Goal: Find contact information: Find contact information

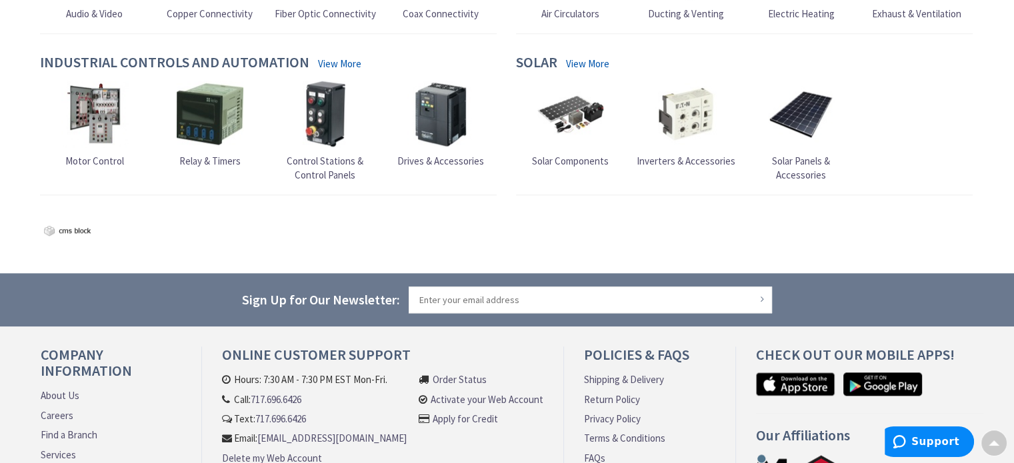
scroll to position [1388, 0]
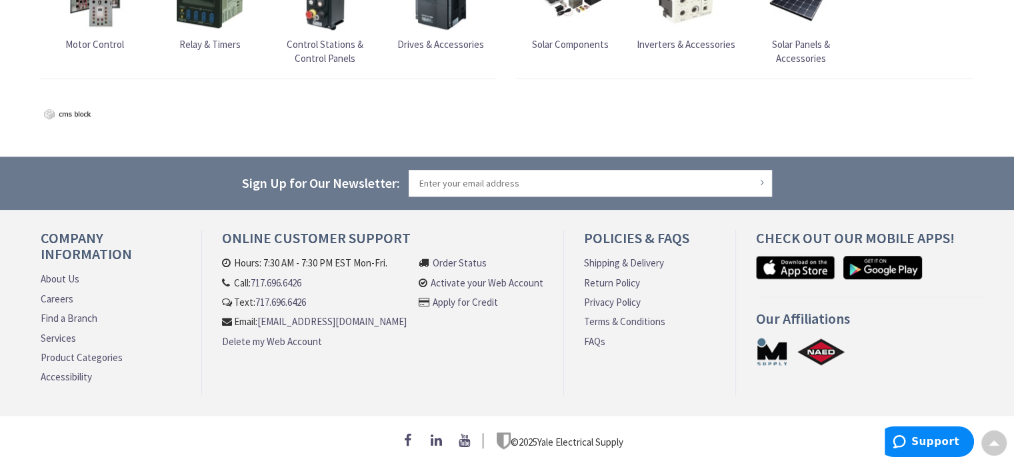
click at [49, 272] on link "About Us" at bounding box center [60, 279] width 39 height 14
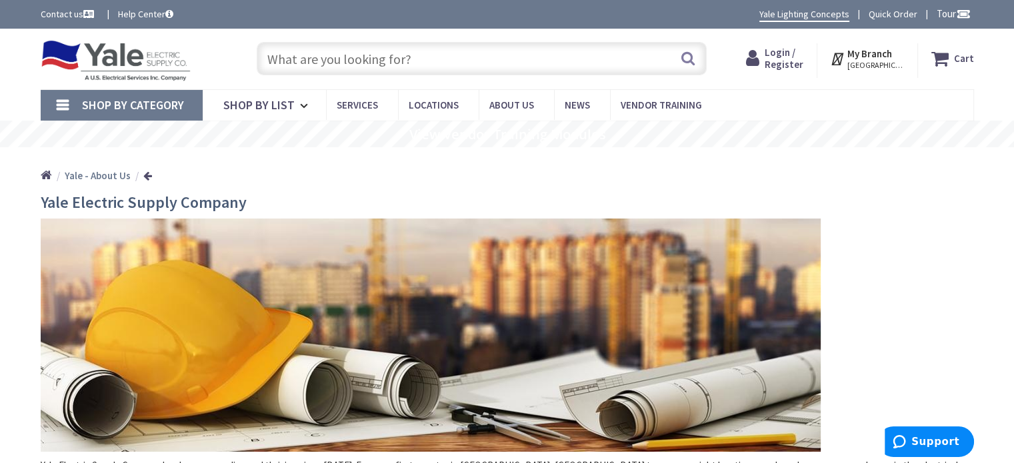
click at [64, 14] on link "Contact us" at bounding box center [69, 13] width 56 height 13
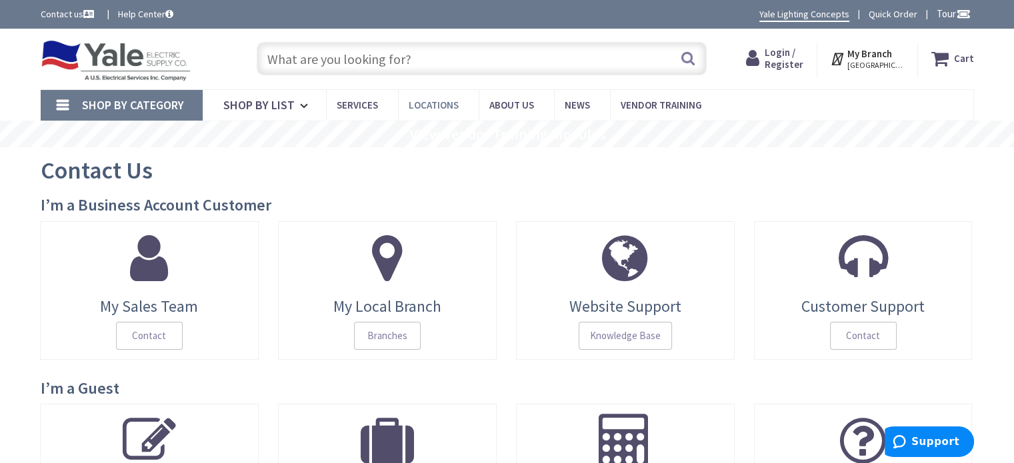
click at [433, 105] on span "Locations" at bounding box center [434, 105] width 50 height 13
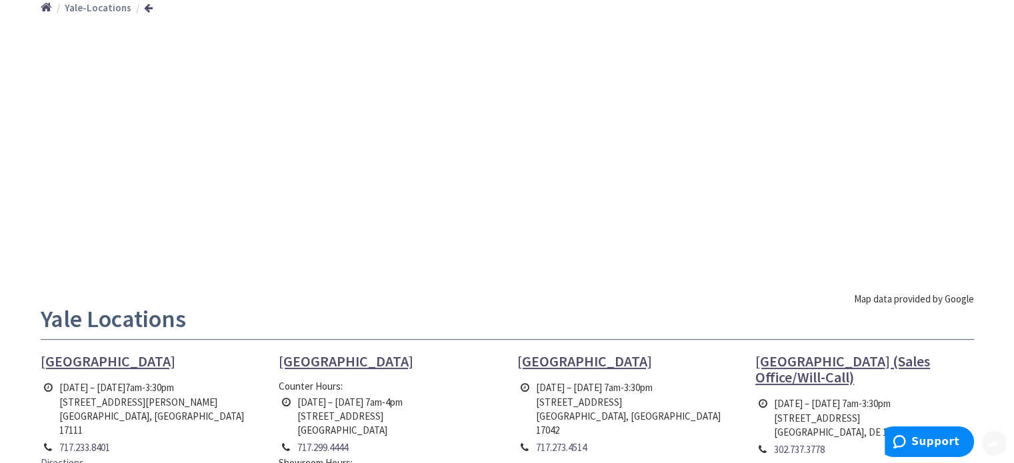
scroll to position [200, 0]
